Goal: Task Accomplishment & Management: Use online tool/utility

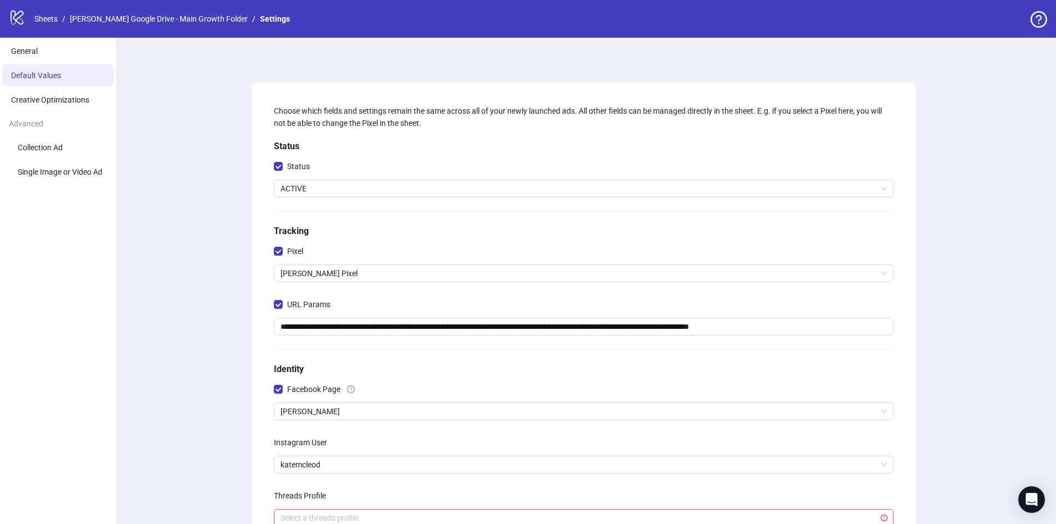
scroll to position [111, 0]
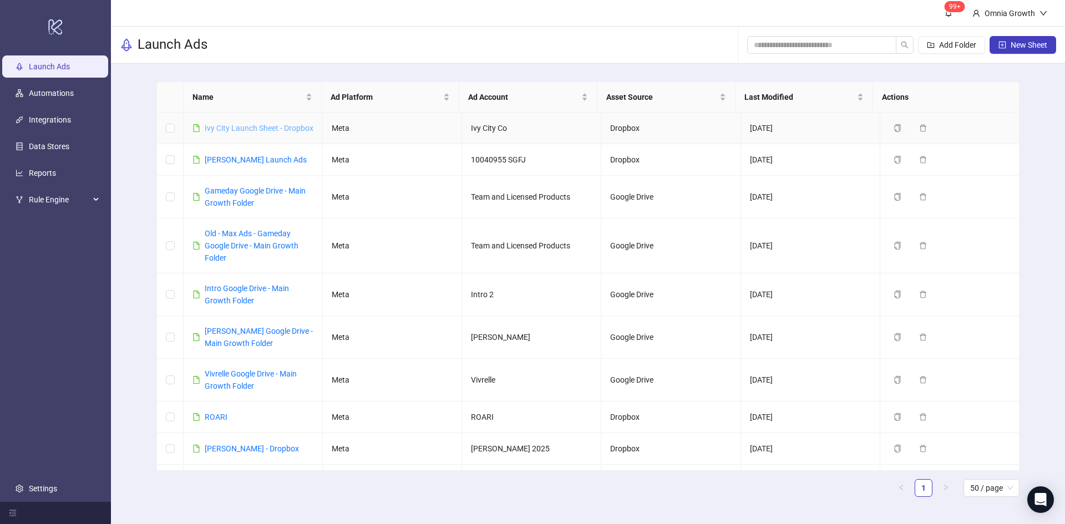
click at [248, 129] on link "Ivy City Launch Sheet - Dropbox" at bounding box center [259, 128] width 109 height 9
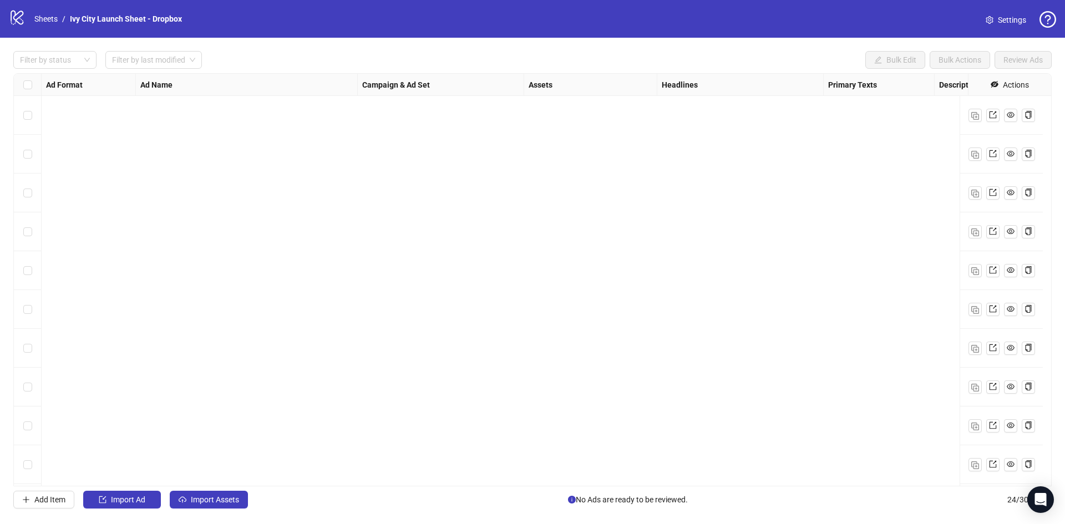
scroll to position [550, 0]
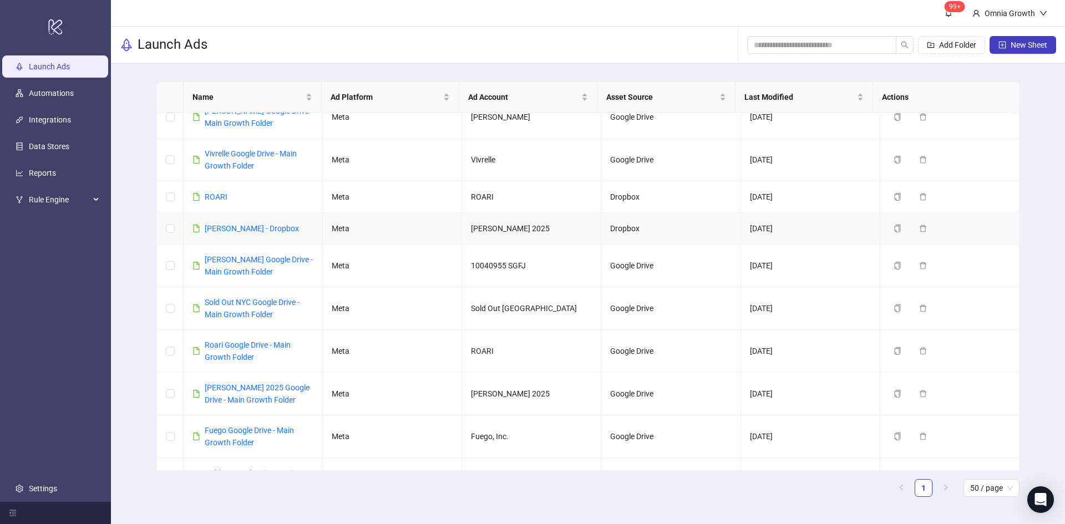
scroll to position [222, 0]
click at [847, 42] on input "search" at bounding box center [817, 45] width 127 height 12
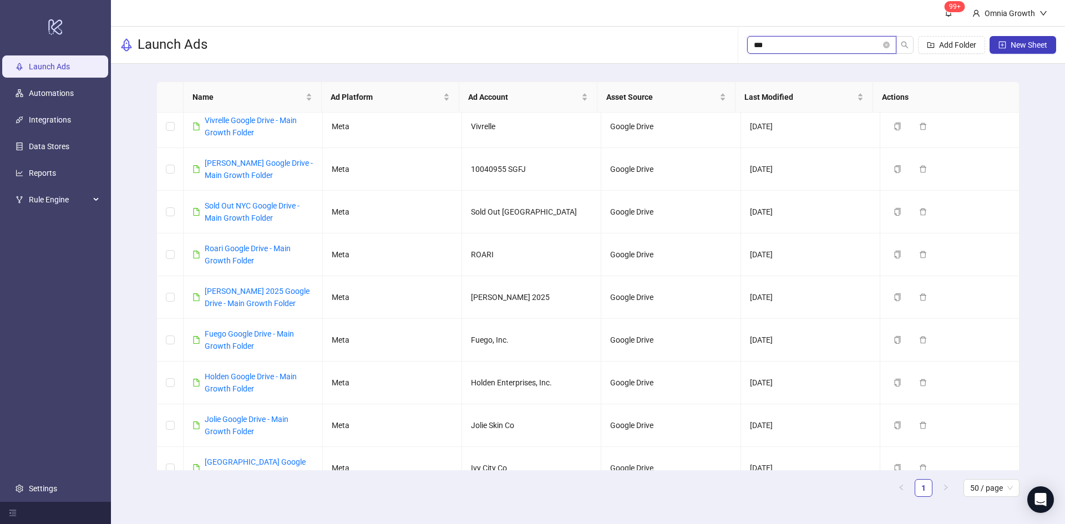
scroll to position [0, 0]
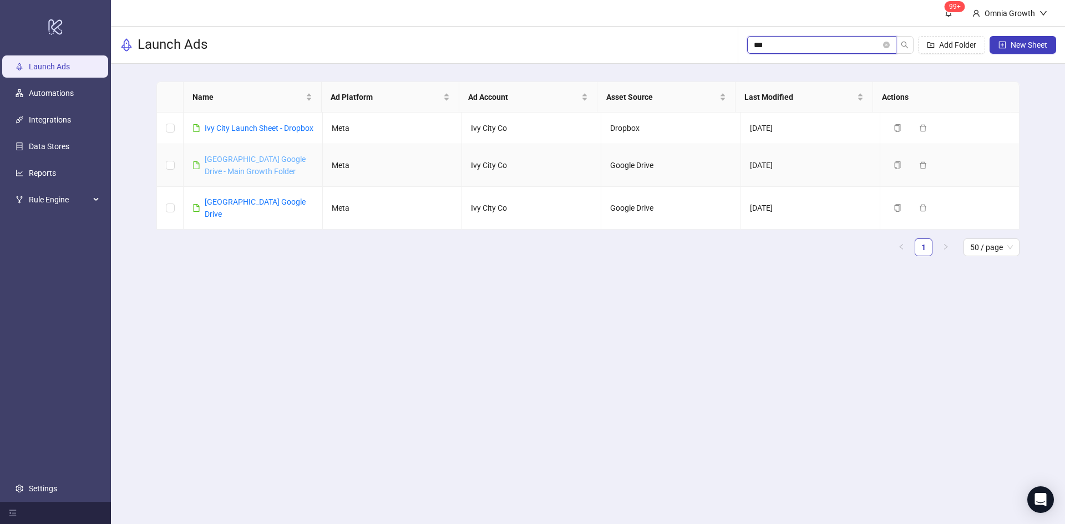
type input "***"
click at [278, 173] on link "[GEOGRAPHIC_DATA] Google Drive - Main Growth Folder" at bounding box center [255, 165] width 101 height 21
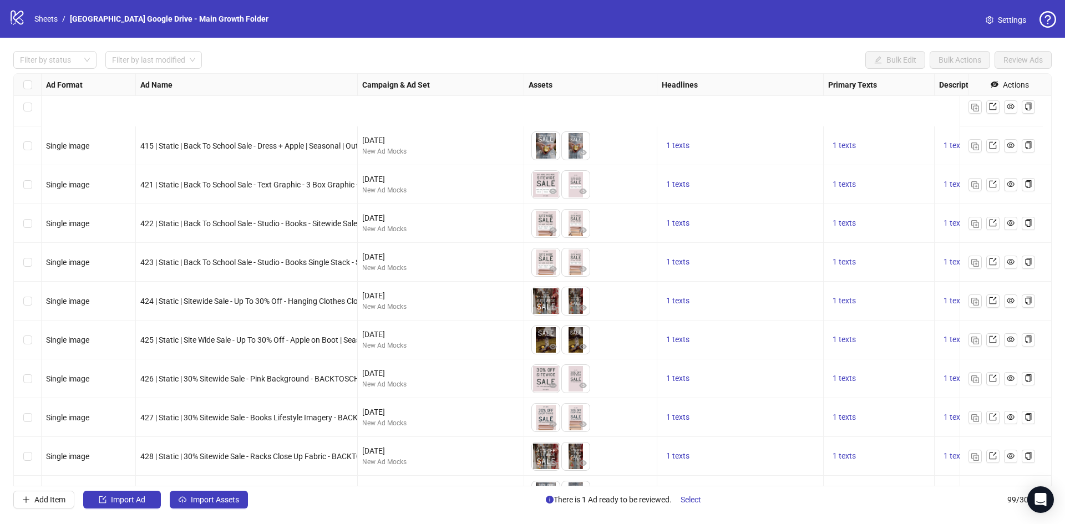
scroll to position [3461, 0]
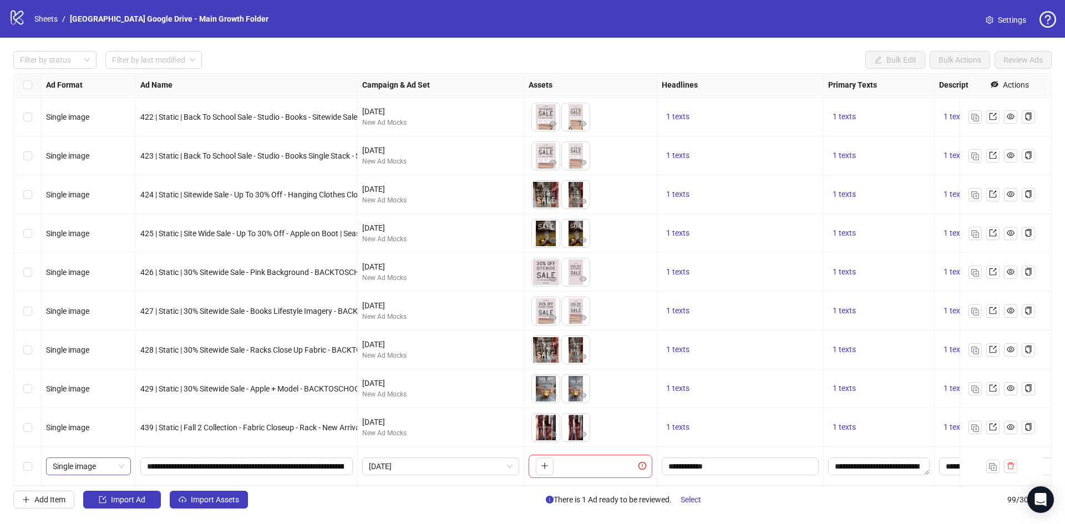
click at [96, 458] on span "Single image" at bounding box center [89, 466] width 72 height 17
click at [95, 381] on div "Carousel" at bounding box center [88, 383] width 67 height 12
click at [238, 461] on input "**********" at bounding box center [245, 466] width 197 height 12
paste input "text"
type input "**********"
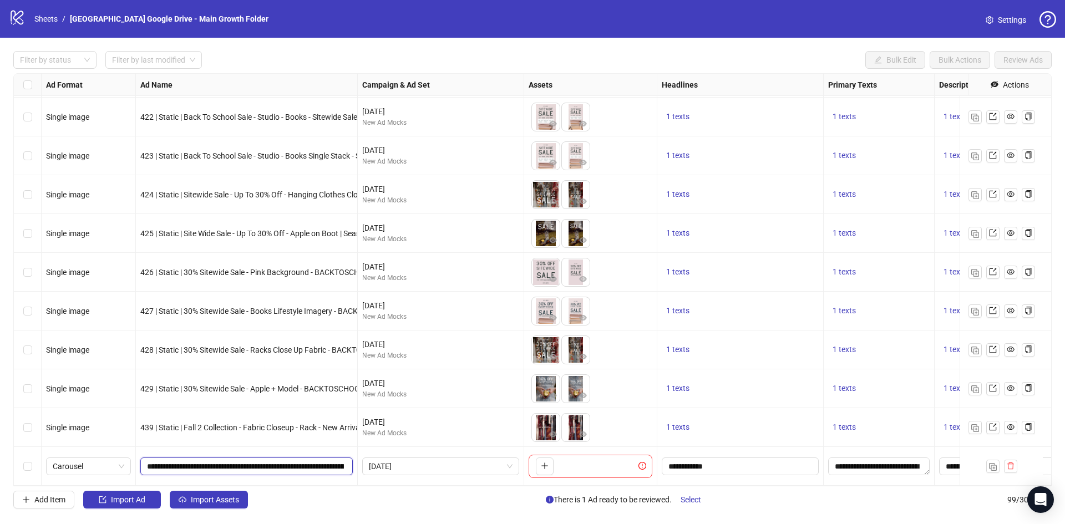
scroll to position [0, 300]
click at [990, 463] on img "button" at bounding box center [993, 467] width 8 height 8
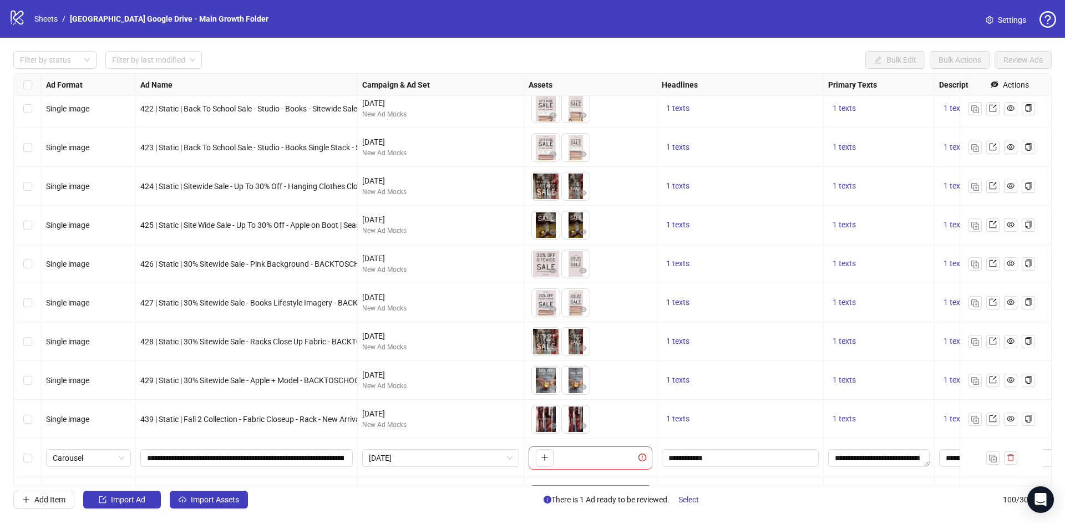
scroll to position [3500, 0]
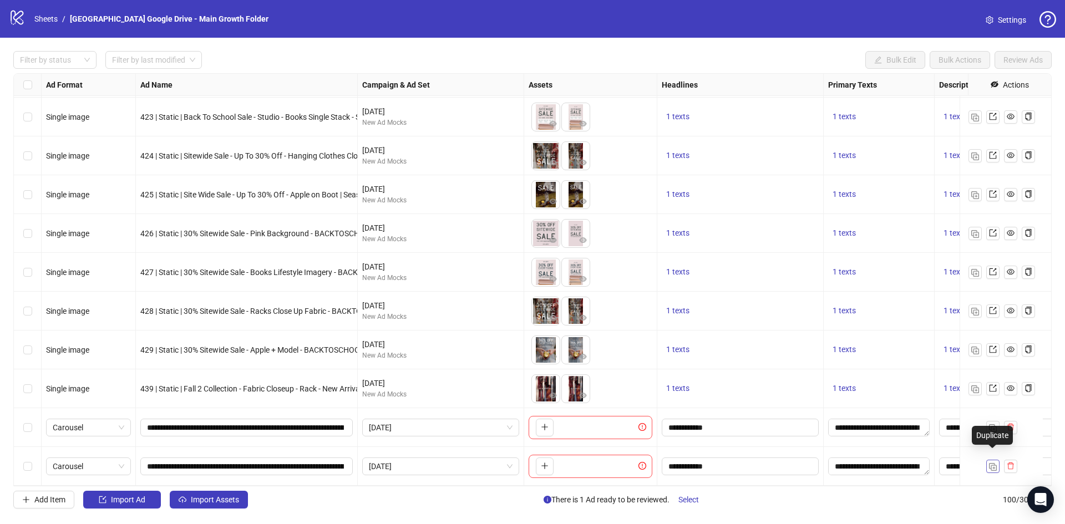
click at [989, 463] on img "button" at bounding box center [993, 467] width 8 height 8
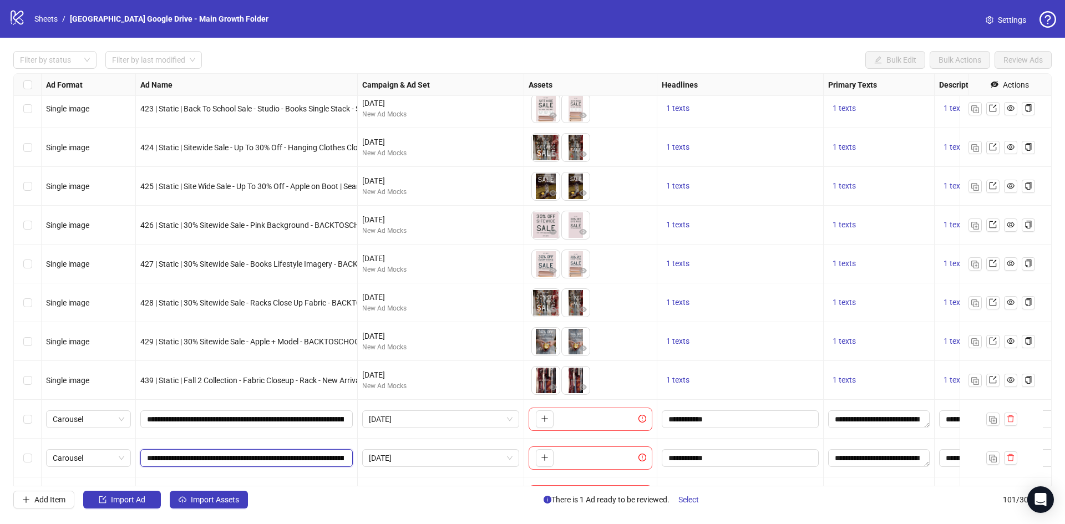
click at [276, 455] on input "**********" at bounding box center [245, 458] width 197 height 12
paste input "**********"
type input "**********"
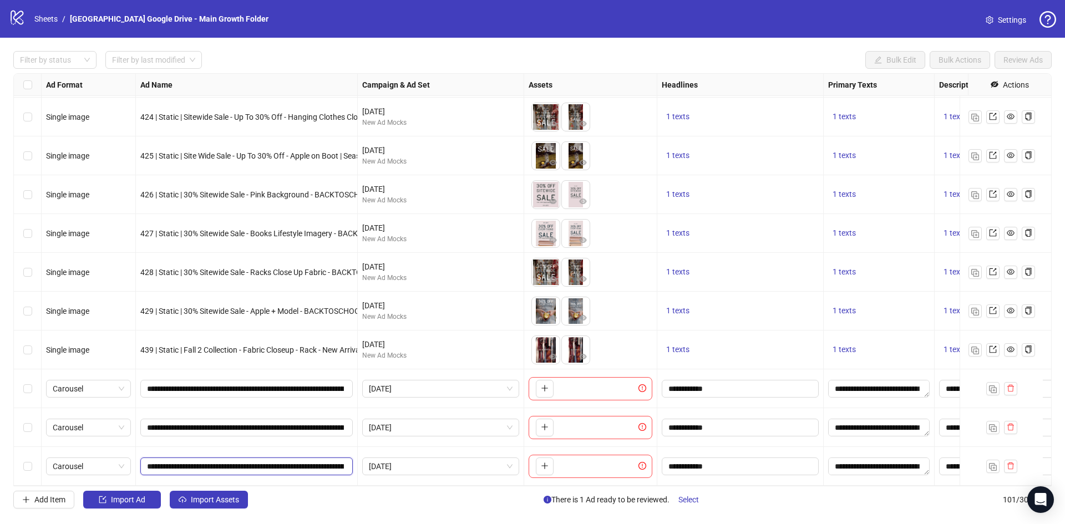
click at [235, 460] on input "**********" at bounding box center [245, 466] width 197 height 12
paste input "**********"
type input "**********"
click at [547, 386] on button "button" at bounding box center [545, 389] width 18 height 18
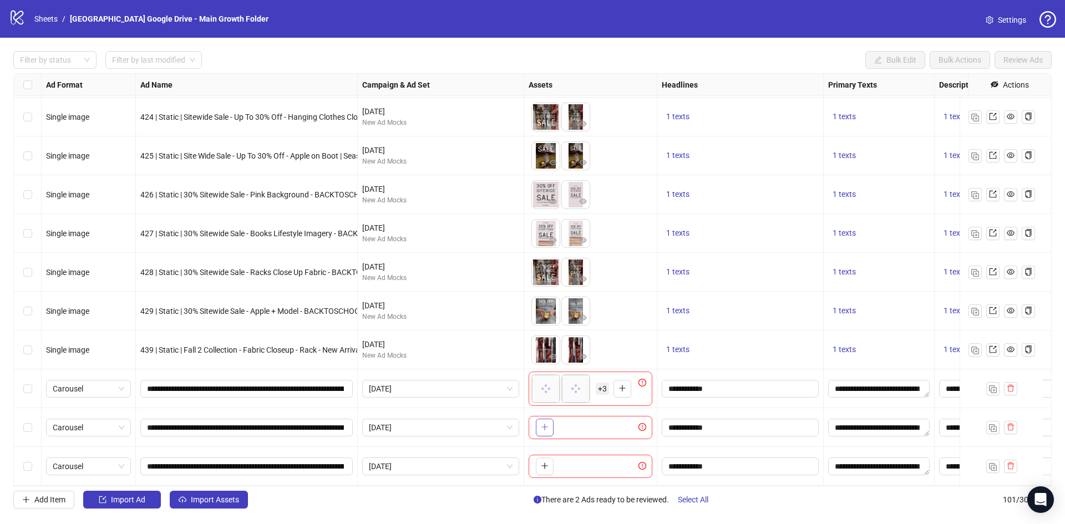
click at [545, 423] on icon "plus" at bounding box center [545, 427] width 8 height 8
click at [548, 457] on button "button" at bounding box center [545, 466] width 18 height 18
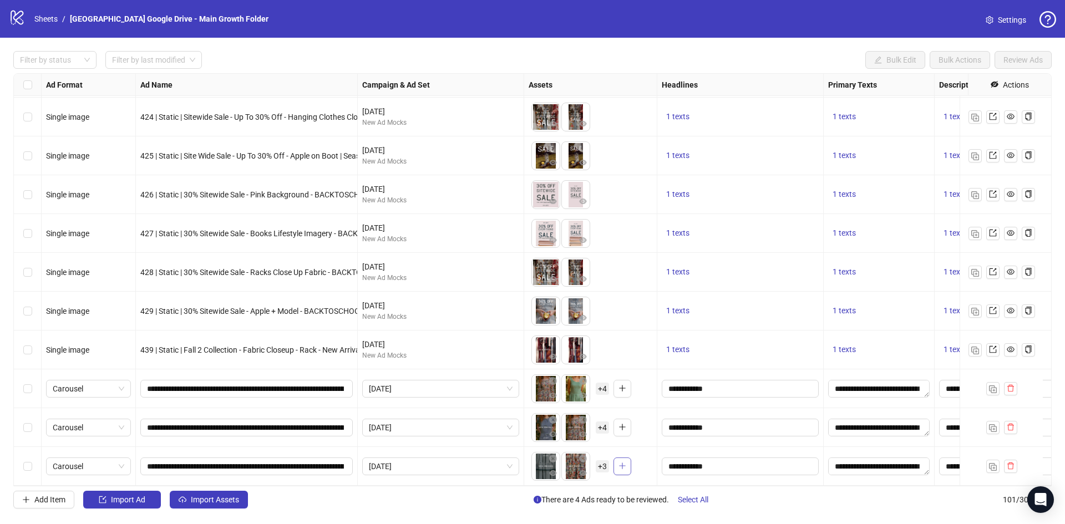
click at [625, 462] on icon "plus" at bounding box center [622, 466] width 8 height 8
click at [604, 460] on span "+ 8" at bounding box center [602, 466] width 13 height 12
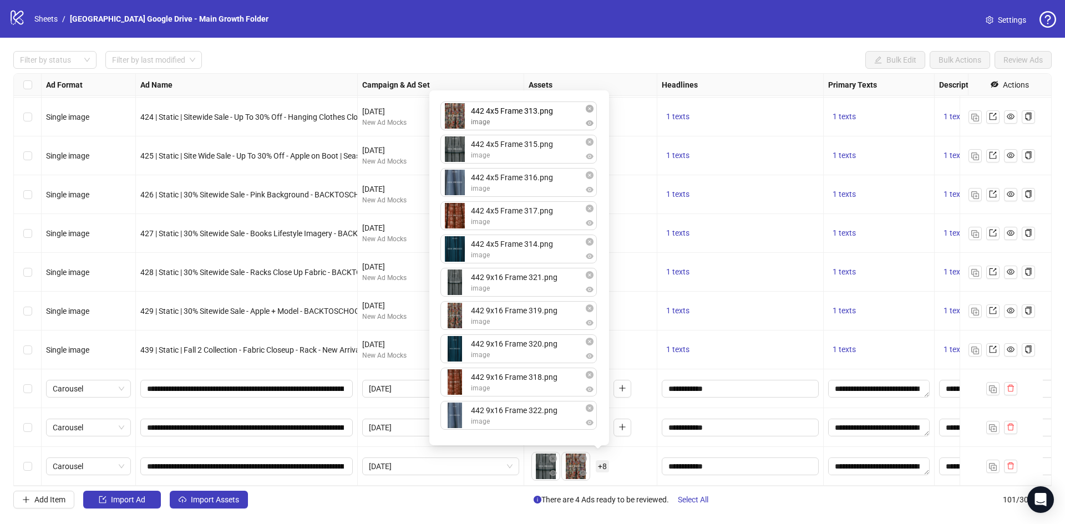
drag, startPoint x: 537, startPoint y: 150, endPoint x: 540, endPoint y: 123, distance: 27.9
click at [540, 123] on div "442 4x5 Frame 315.png image 442 4x5 Frame 313.png image 442 4x5 Frame 316.png i…" at bounding box center [519, 268] width 166 height 342
drag, startPoint x: 533, startPoint y: 264, endPoint x: 538, endPoint y: 207, distance: 57.9
click at [538, 207] on ul "442 4x5 Frame 313.png image 442 4x5 Frame 315.png image 442 4x5 Frame 316.png i…" at bounding box center [518, 267] width 157 height 333
drag, startPoint x: 537, startPoint y: 247, endPoint x: 545, endPoint y: 151, distance: 96.2
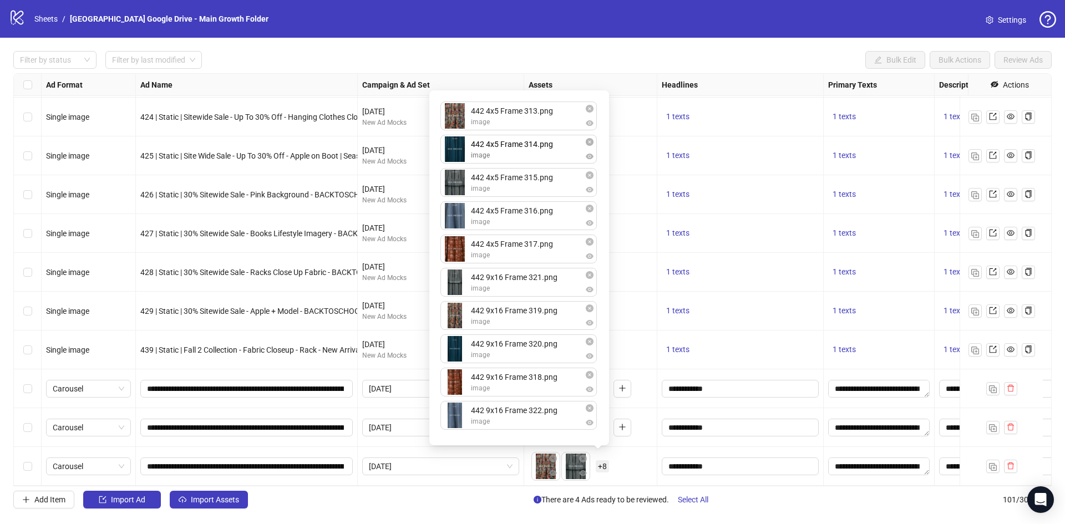
click at [545, 151] on div "442 4x5 Frame 313.png image 442 4x5 Frame 315.png image 442 4x5 Frame 316.png i…" at bounding box center [519, 268] width 166 height 342
drag, startPoint x: 538, startPoint y: 385, endPoint x: 543, endPoint y: 293, distance: 92.7
click at [543, 293] on div "442 4x5 Frame 313.png image 442 4x5 Frame 314.png image 442 4x5 Frame 315.png i…" at bounding box center [519, 268] width 166 height 342
drag, startPoint x: 545, startPoint y: 353, endPoint x: 549, endPoint y: 316, distance: 37.4
click at [549, 316] on div "442 4x5 Frame 313.png image 442 4x5 Frame 314.png image 442 4x5 Frame 315.png i…" at bounding box center [519, 268] width 166 height 342
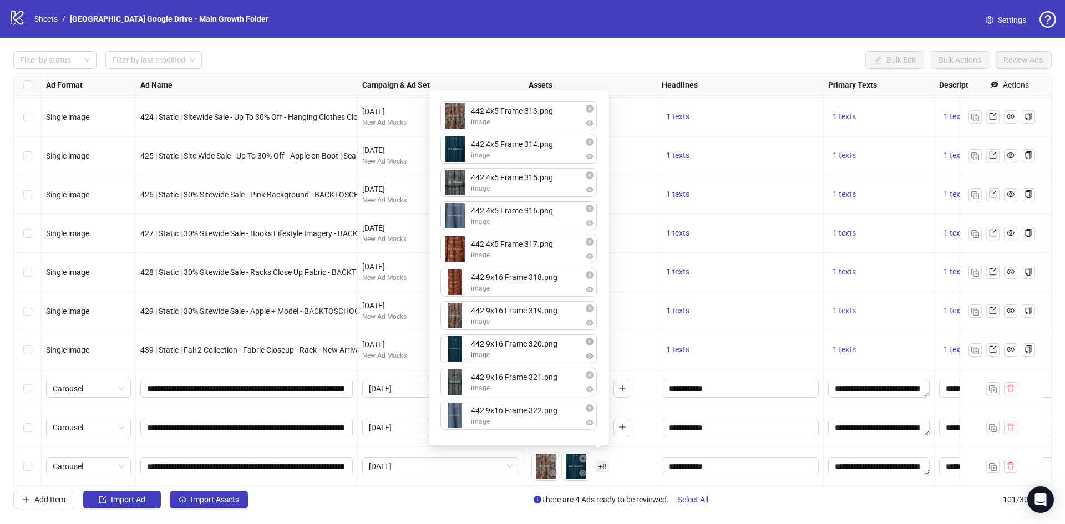
drag, startPoint x: 542, startPoint y: 387, endPoint x: 546, endPoint y: 352, distance: 35.7
click at [546, 350] on div "442 4x5 Frame 313.png image 442 4x5 Frame 314.png image 442 4x5 Frame 315.png i…" at bounding box center [519, 268] width 166 height 342
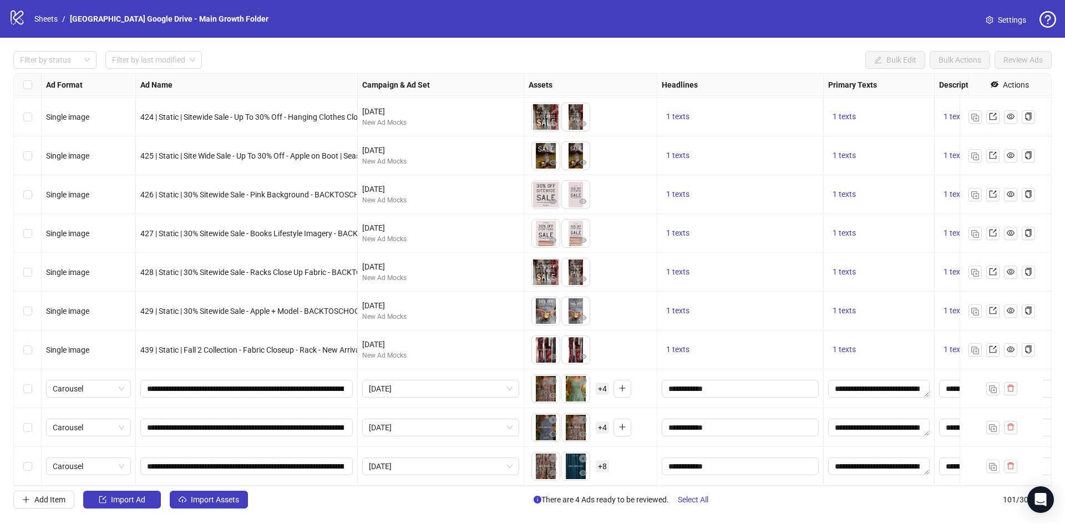
click at [632, 314] on div "To pick up a draggable item, press the space bar. While dragging, use the arrow…" at bounding box center [590, 311] width 124 height 34
click at [601, 460] on span "+ 8" at bounding box center [602, 466] width 13 height 12
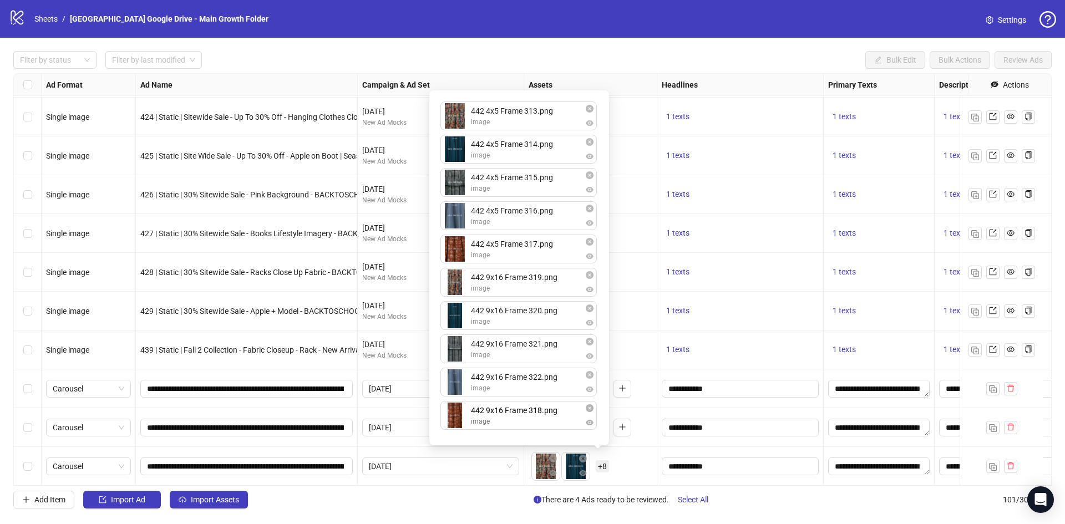
drag, startPoint x: 568, startPoint y: 280, endPoint x: 553, endPoint y: 428, distance: 148.9
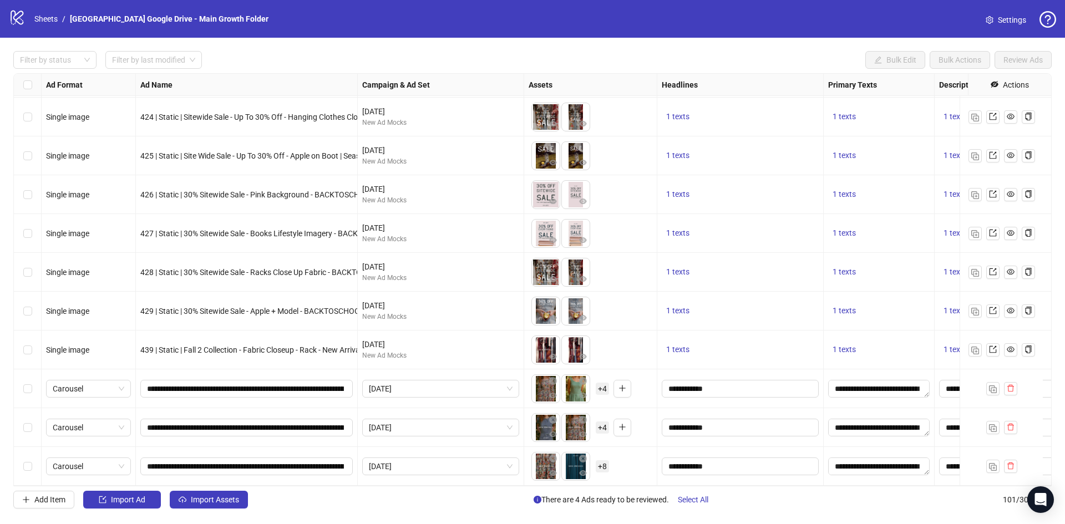
click at [788, 194] on div "1 texts" at bounding box center [740, 194] width 166 height 39
click at [601, 383] on span "+ 4" at bounding box center [602, 389] width 13 height 12
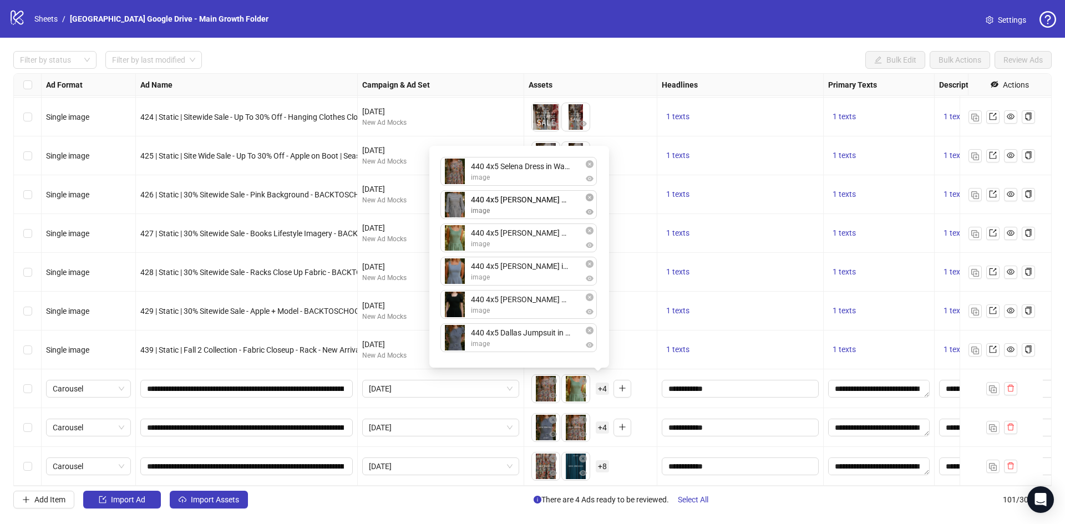
drag, startPoint x: 481, startPoint y: 267, endPoint x: 483, endPoint y: 203, distance: 63.8
click at [483, 203] on div "440 4x5 Selena Dress in Watercolor Floral-Fall Layer-3 1.png image 440 4x5 Marl…" at bounding box center [519, 256] width 166 height 208
click at [766, 227] on div "1 texts" at bounding box center [740, 233] width 157 height 13
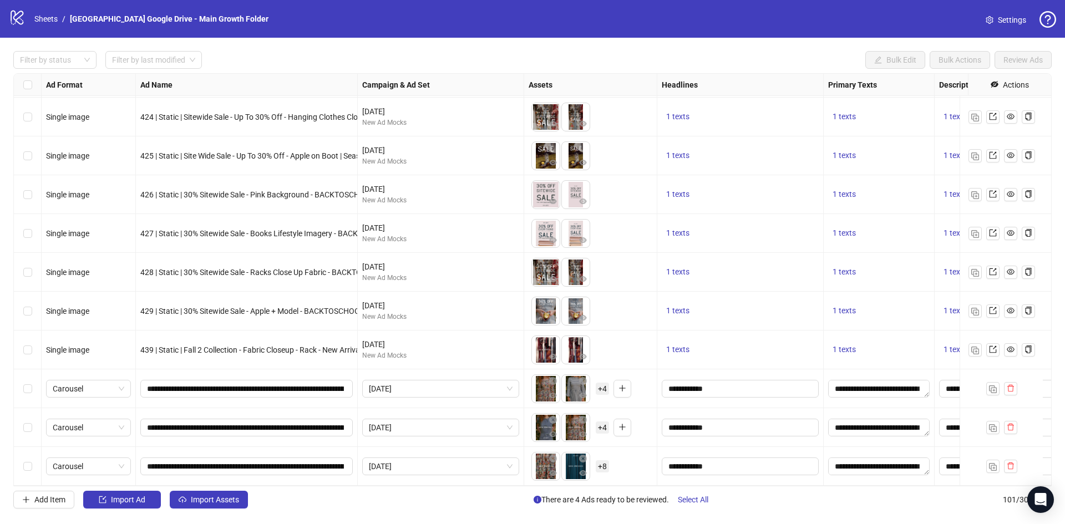
click at [603, 421] on span "+ 4" at bounding box center [602, 427] width 13 height 12
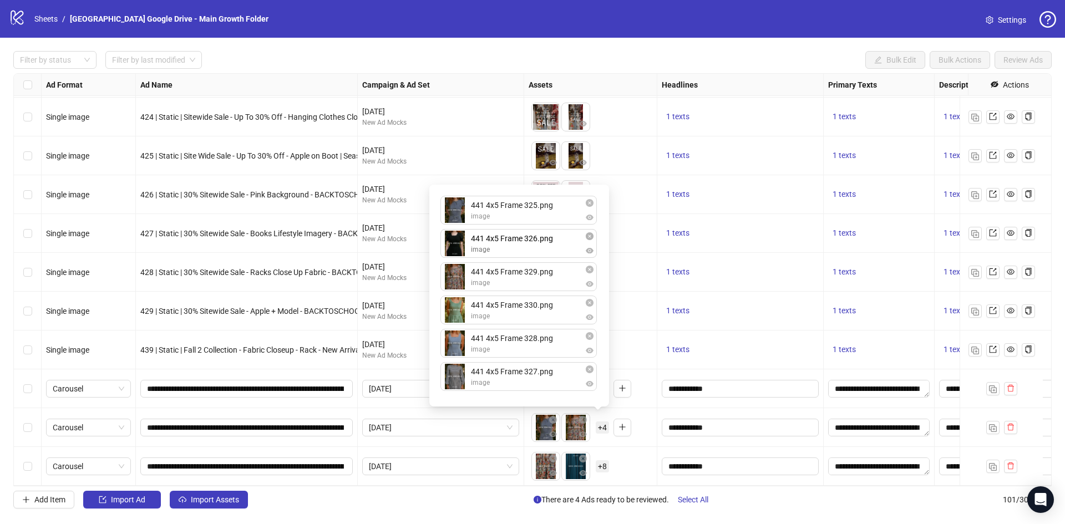
drag, startPoint x: 524, startPoint y: 282, endPoint x: 527, endPoint y: 248, distance: 34.0
click at [527, 248] on div "441 4x5 Frame 325.png image 441 4x5 Frame 329.png image 441 4x5 Frame 326.png i…" at bounding box center [519, 295] width 166 height 208
drag, startPoint x: 510, startPoint y: 380, endPoint x: 522, endPoint y: 286, distance: 95.1
click at [522, 286] on div "441 4x5 Frame 325.png image 441 4x5 Frame 326.png image 441 4x5 Frame 329.png i…" at bounding box center [519, 295] width 166 height 208
drag, startPoint x: 510, startPoint y: 383, endPoint x: 517, endPoint y: 317, distance: 66.9
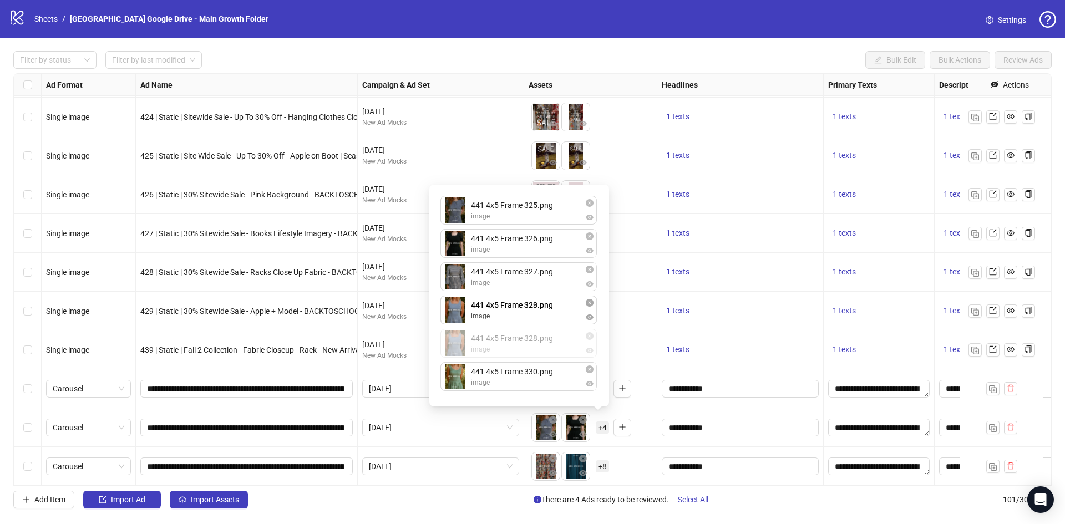
click at [517, 317] on div "441 4x5 Frame 325.png image 441 4x5 Frame 326.png image 441 4x5 Frame 327.png i…" at bounding box center [519, 295] width 166 height 208
click at [654, 292] on div "To pick up a draggable item, press the space bar. While dragging, use the arrow…" at bounding box center [590, 311] width 133 height 39
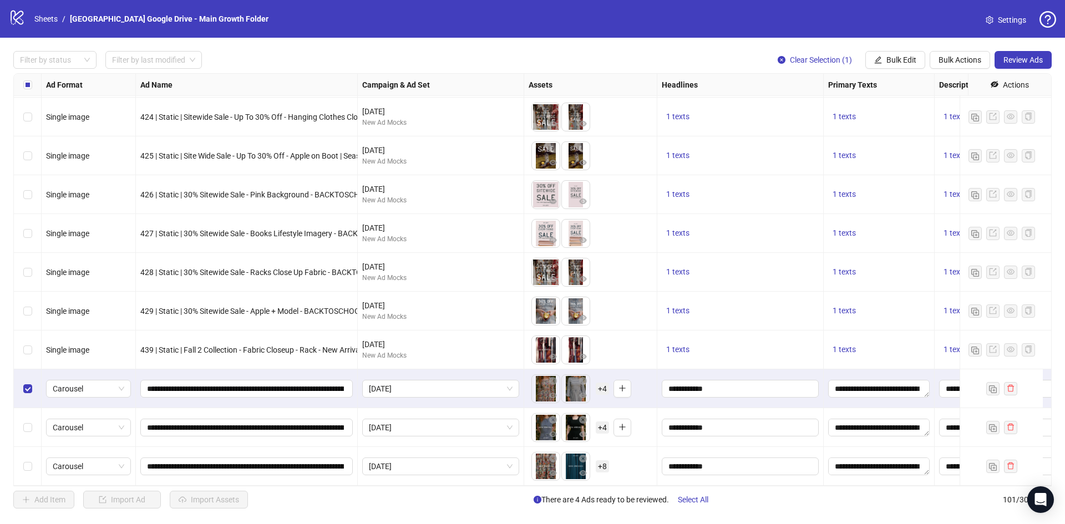
click at [28, 421] on label "Select row 100" at bounding box center [27, 427] width 9 height 12
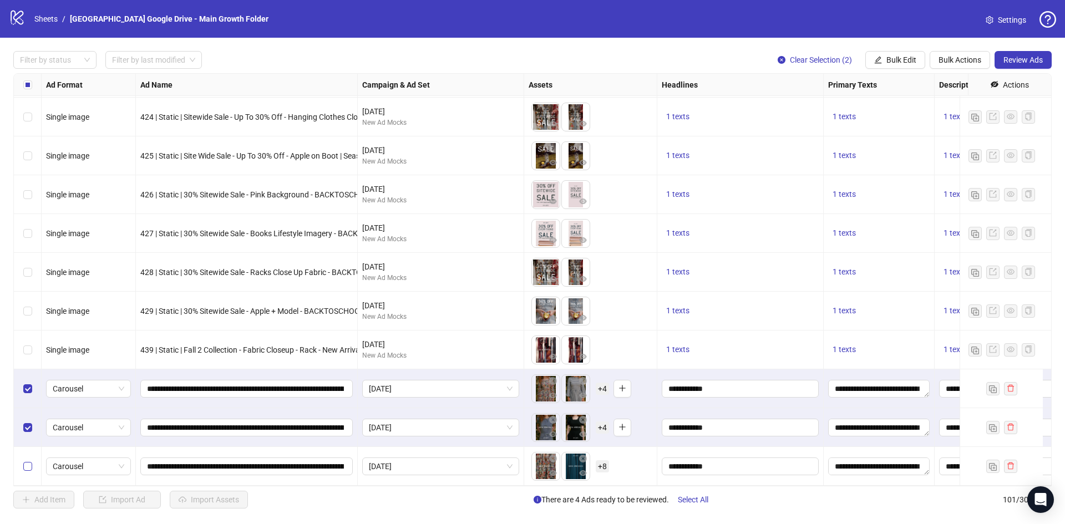
click at [28, 460] on label "Select row 101" at bounding box center [27, 466] width 9 height 12
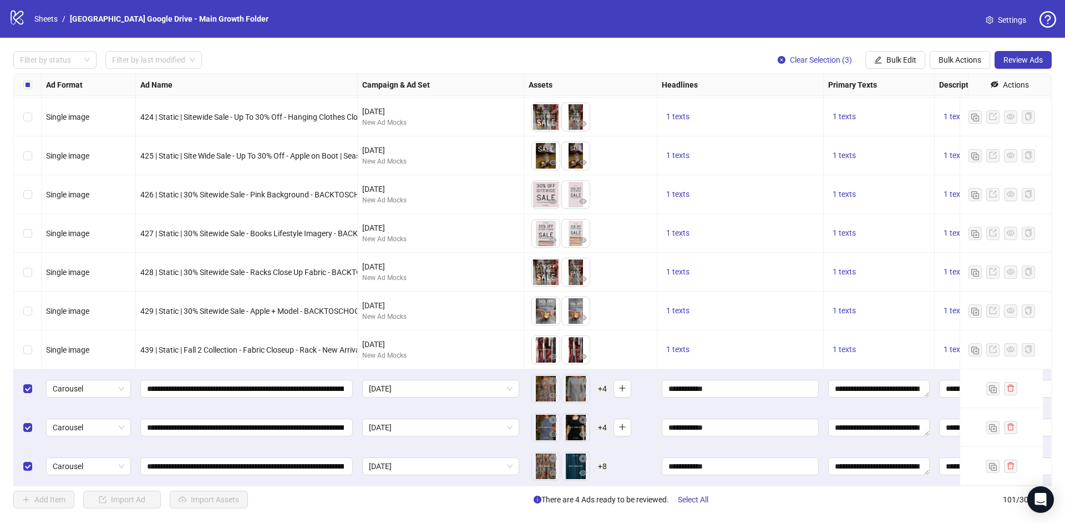
scroll to position [3539, 76]
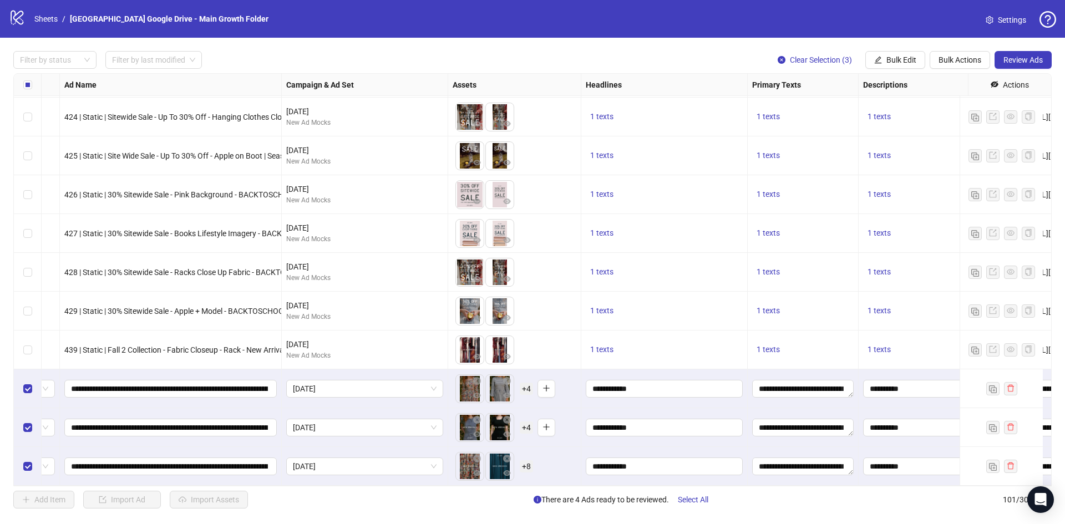
click at [531, 421] on span "+ 4" at bounding box center [526, 427] width 13 height 12
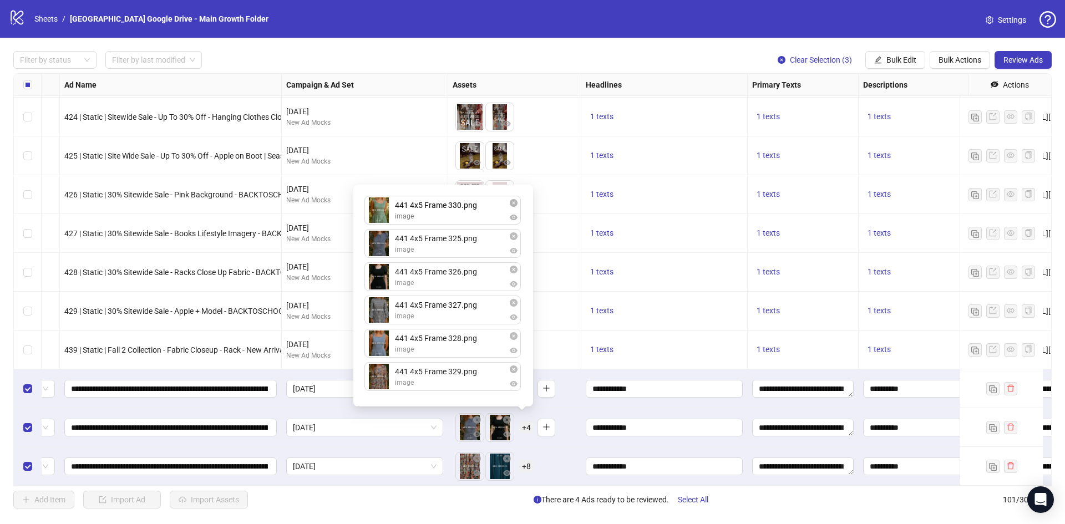
drag, startPoint x: 409, startPoint y: 381, endPoint x: 420, endPoint y: 297, distance: 85.0
click at [418, 208] on div "441 4x5 Frame 325.png image 441 4x5 Frame 326.png image 441 4x5 Frame 327.png i…" at bounding box center [443, 295] width 166 height 208
drag, startPoint x: 422, startPoint y: 375, endPoint x: 430, endPoint y: 258, distance: 117.3
click at [430, 253] on div "441 4x5 Frame 330.png image 441 4x5 Frame 325.png image 441 4x5 Frame 326.png i…" at bounding box center [443, 295] width 166 height 208
drag, startPoint x: 427, startPoint y: 377, endPoint x: 435, endPoint y: 279, distance: 97.9
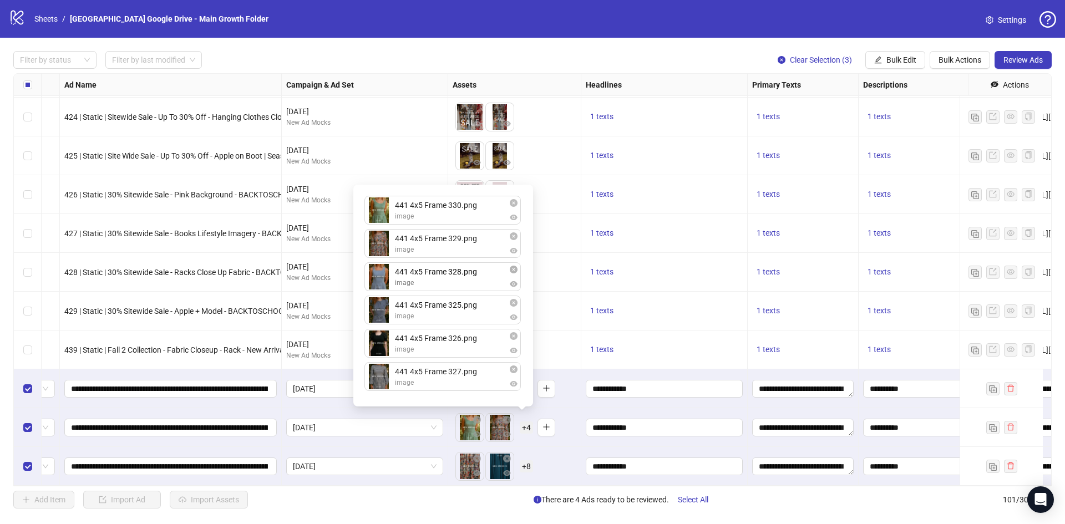
click at [435, 279] on div "441 4x5 Frame 330.png image 441 4x5 Frame 329.png image 441 4x5 Frame 325.png i…" at bounding box center [443, 295] width 166 height 208
drag, startPoint x: 432, startPoint y: 369, endPoint x: 436, endPoint y: 318, distance: 51.2
click at [439, 296] on div "441 4x5 Frame 330.png image 441 4x5 Frame 329.png image 441 4x5 Frame 328.png i…" at bounding box center [443, 295] width 166 height 208
drag, startPoint x: 430, startPoint y: 368, endPoint x: 434, endPoint y: 334, distance: 34.5
click at [434, 334] on div "441 4x5 Frame 330.png image 441 4x5 Frame 329.png image 441 4x5 Frame 328.png i…" at bounding box center [443, 295] width 166 height 208
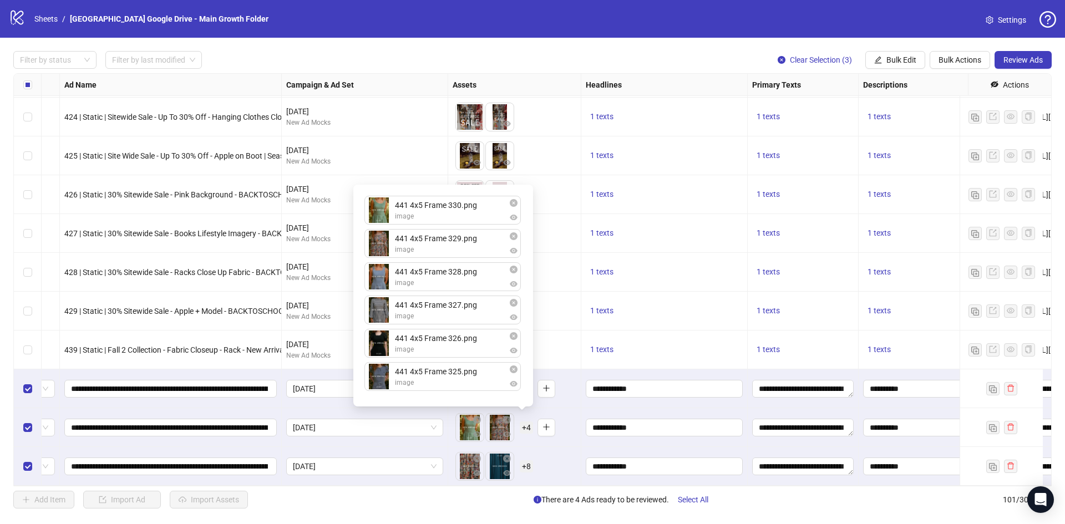
click at [565, 139] on div "To pick up a draggable item, press the space bar. While dragging, use the arrow…" at bounding box center [514, 156] width 124 height 34
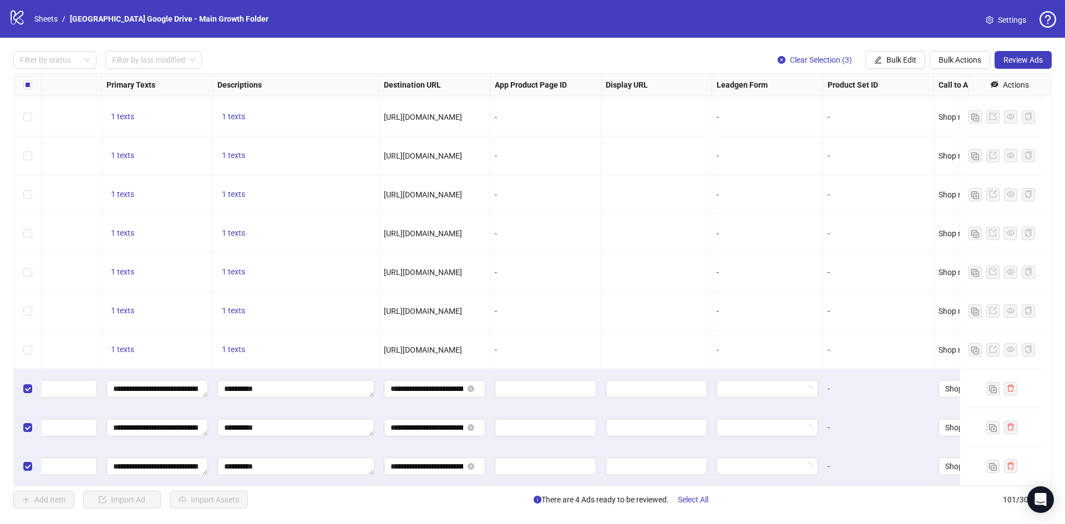
scroll to position [3539, 785]
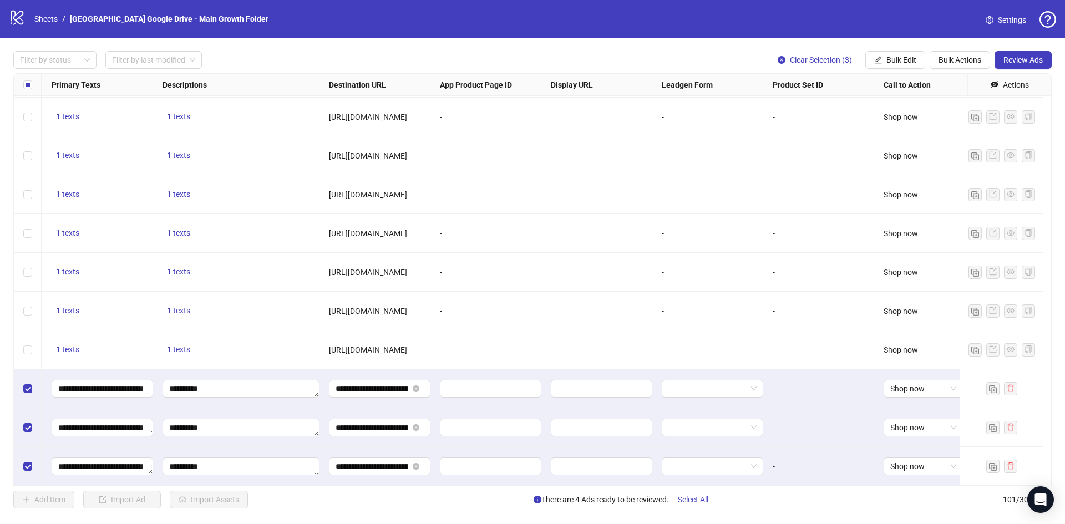
click at [422, 79] on div "Destination URL" at bounding box center [379, 85] width 111 height 22
drag, startPoint x: 422, startPoint y: 79, endPoint x: 492, endPoint y: 84, distance: 70.0
click at [492, 85] on div "Ad Format Ad Name Campaign & Ad Set Assets Headlines Primary Texts Descriptions…" at bounding box center [116, 85] width 1702 height 0
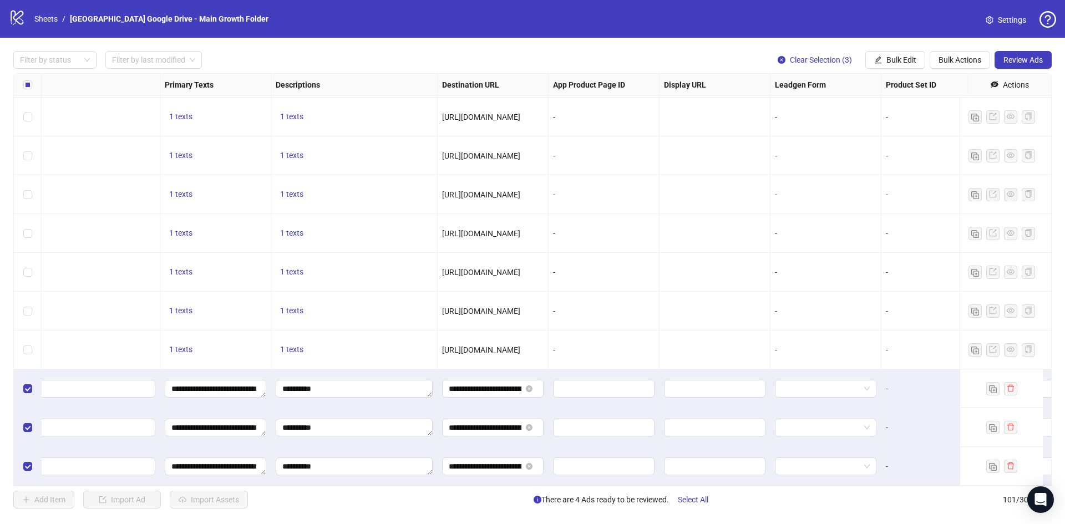
scroll to position [3539, 0]
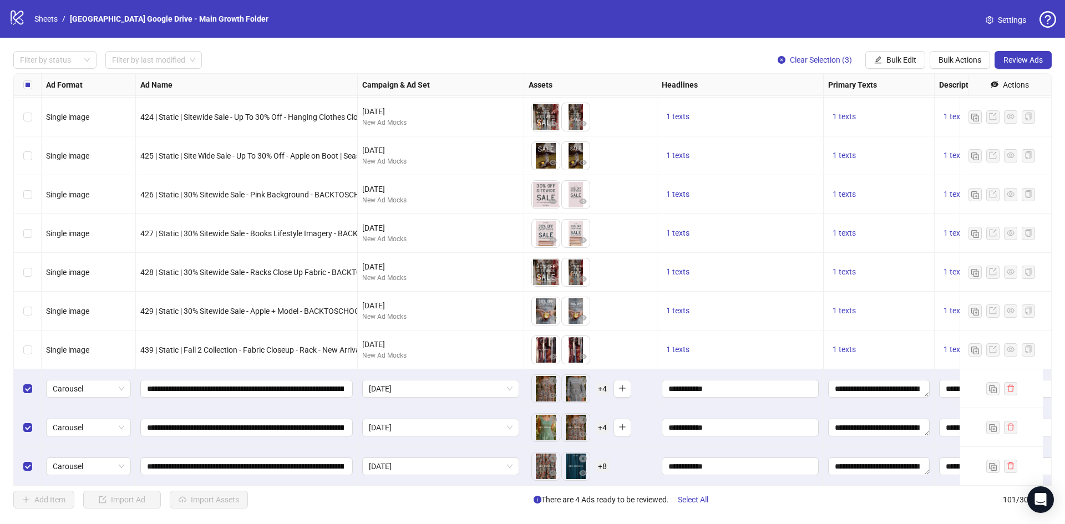
drag, startPoint x: 385, startPoint y: 486, endPoint x: 1064, endPoint y: 492, distance: 679.3
click at [1056, 492] on div "Filter by status Filter by last modified Clear Selection (3) Bulk Edit Bulk Act…" at bounding box center [532, 280] width 1065 height 484
click at [1031, 59] on span "Review Ads" at bounding box center [1022, 59] width 39 height 9
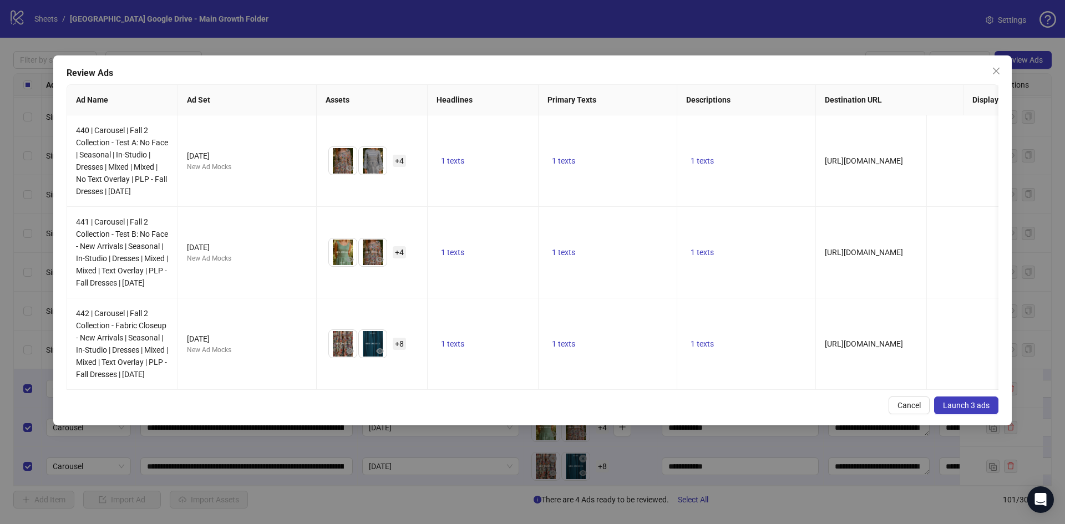
click at [962, 410] on span "Launch 3 ads" at bounding box center [966, 405] width 47 height 9
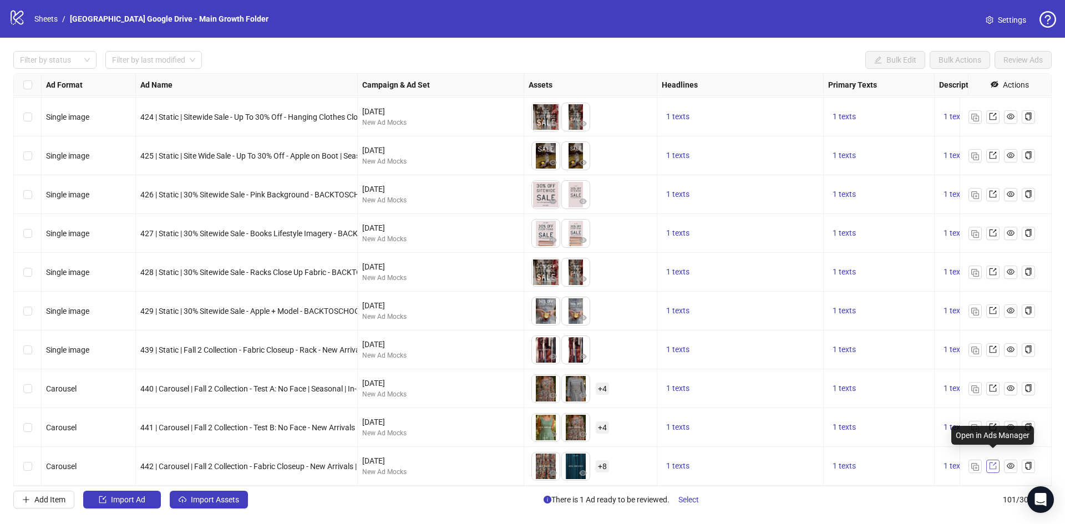
click at [993, 462] on icon "export" at bounding box center [993, 466] width 8 height 8
click at [994, 384] on icon "export" at bounding box center [993, 388] width 8 height 8
click at [993, 423] on icon "export" at bounding box center [993, 427] width 8 height 8
